Goal: Go to known website: Access a specific website the user already knows

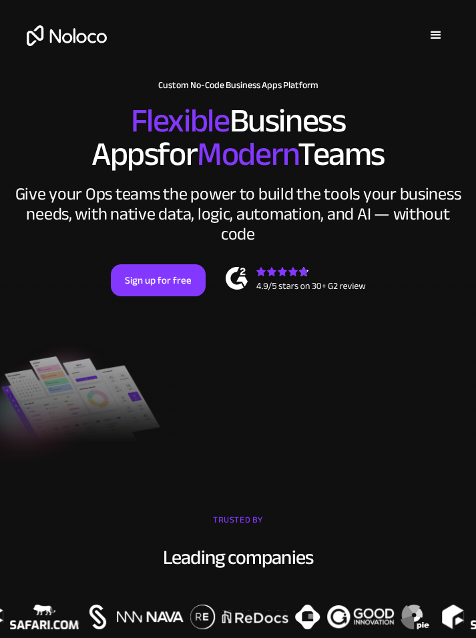
click at [434, 38] on div "menu" at bounding box center [435, 35] width 16 height 16
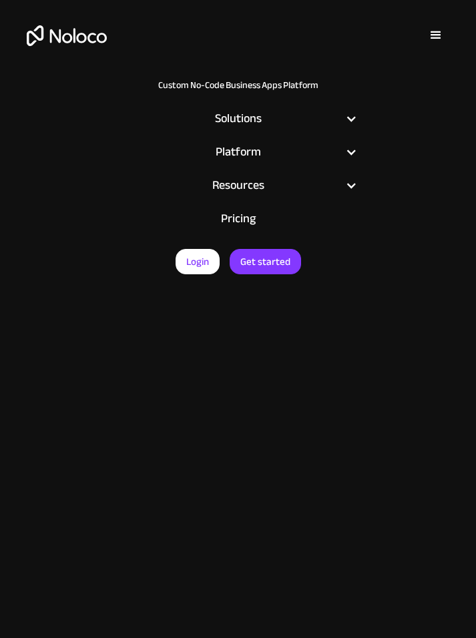
click at [196, 265] on link "Login" at bounding box center [197, 261] width 44 height 25
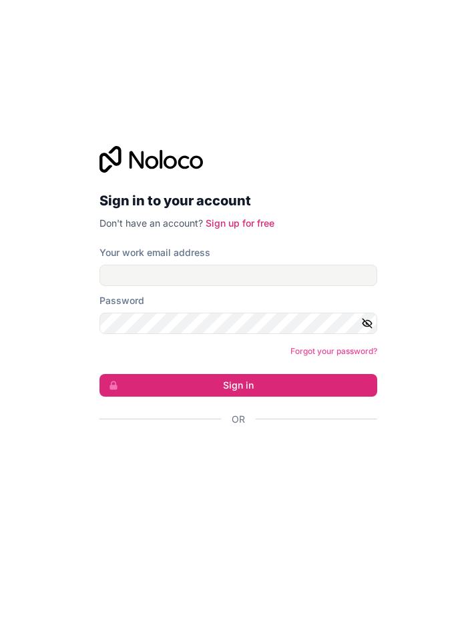
click at [240, 452] on div "Sign in with Google. Opens in new tab" at bounding box center [232, 455] width 267 height 29
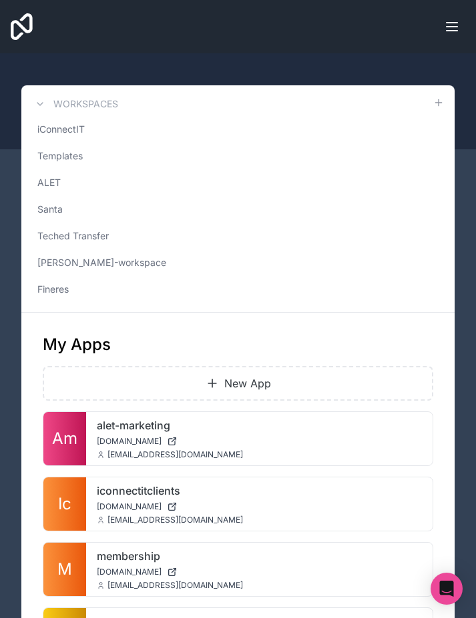
click at [55, 177] on span "ALET" at bounding box center [48, 182] width 23 height 13
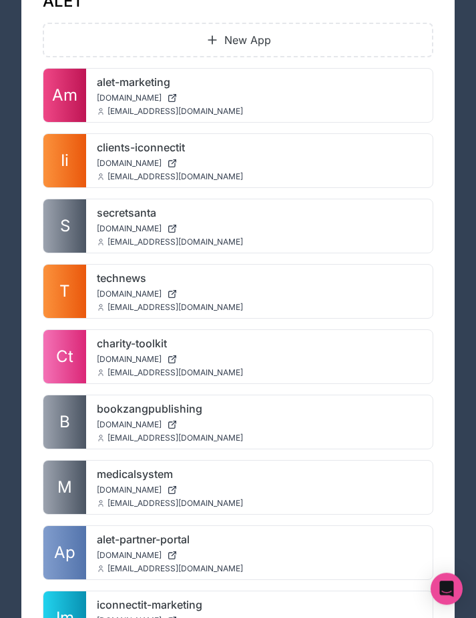
scroll to position [343, 0]
click at [0, 0] on div at bounding box center [0, 0] width 0 height 0
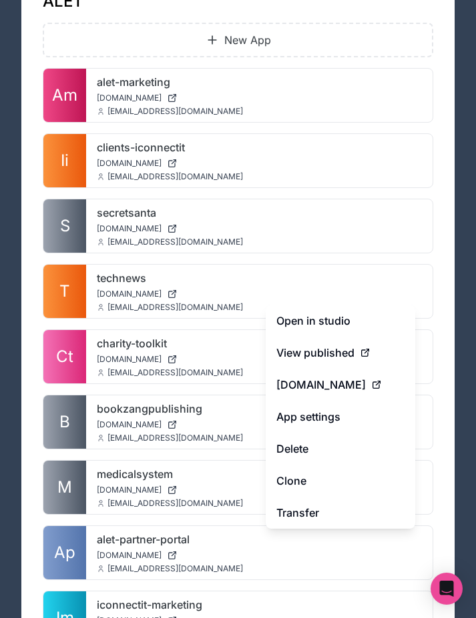
click at [325, 315] on link "Open in studio" at bounding box center [339, 321] width 149 height 32
